Goal: Book appointment/travel/reservation

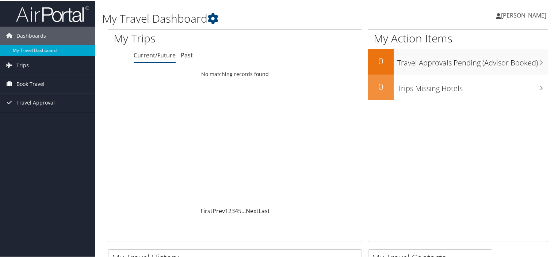
click at [40, 79] on span "Book Travel" at bounding box center [30, 83] width 28 height 18
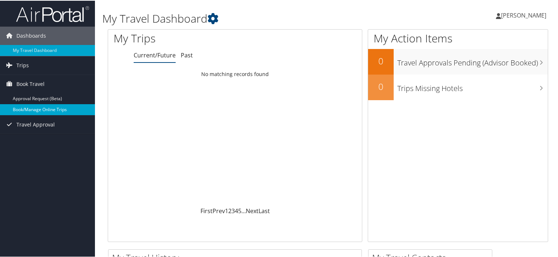
click at [20, 114] on link "Book/Manage Online Trips" at bounding box center [47, 108] width 95 height 11
